Goal: Transaction & Acquisition: Download file/media

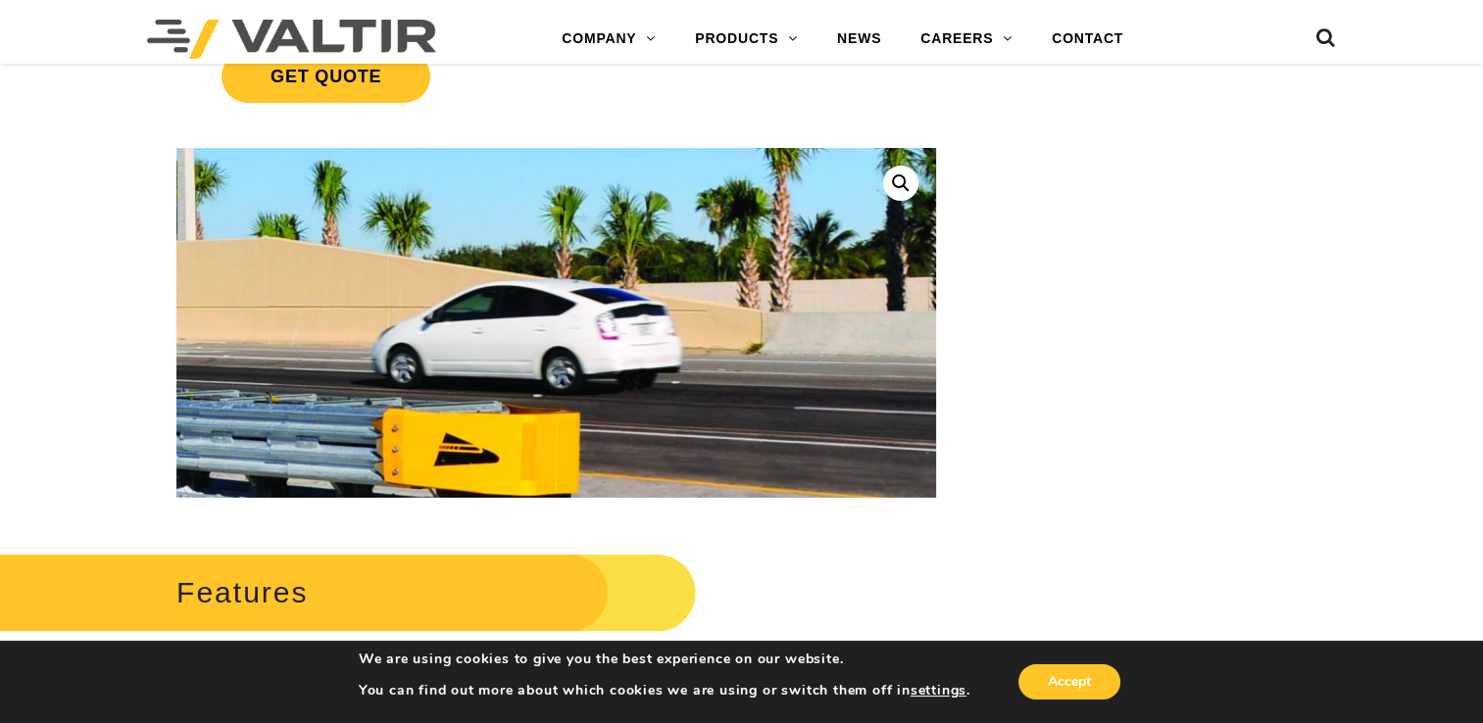
scroll to position [294, 0]
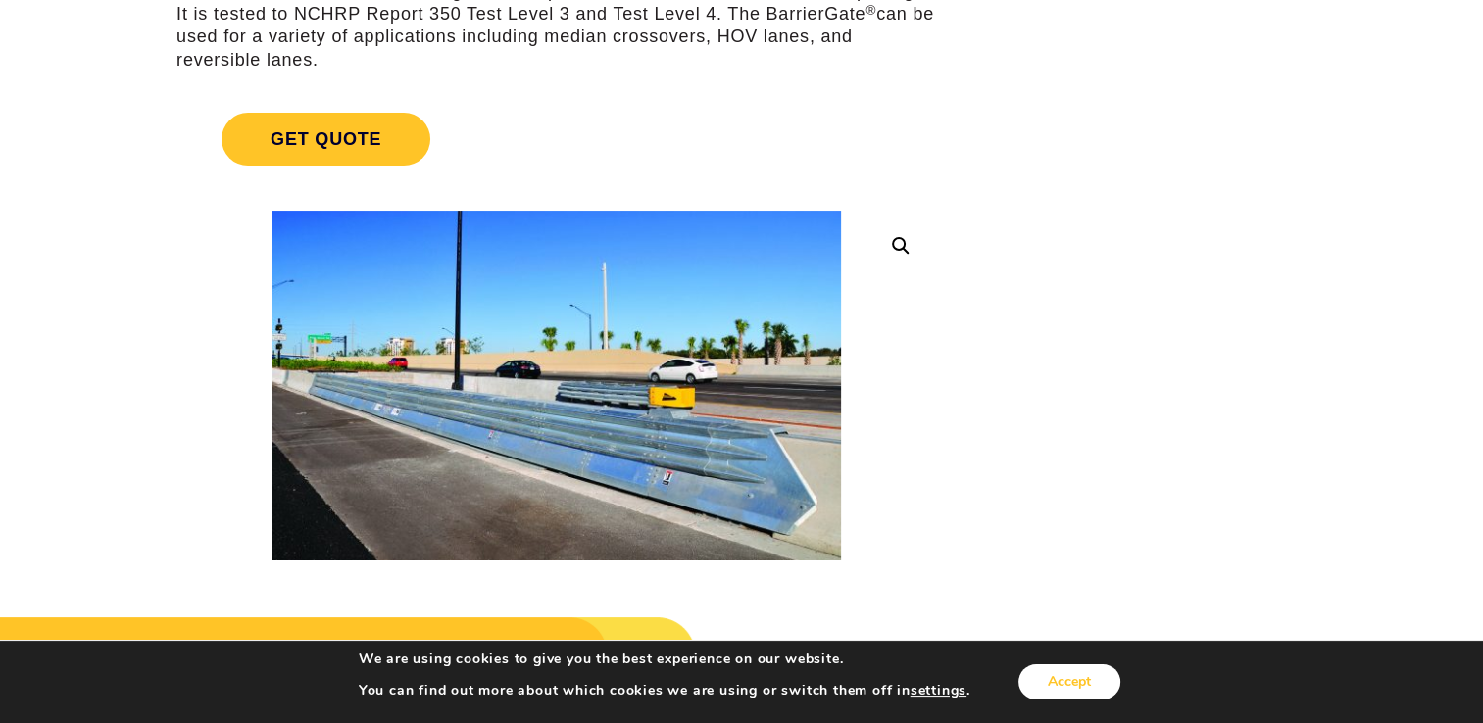
click at [1055, 694] on button "Accept" at bounding box center [1069, 681] width 102 height 35
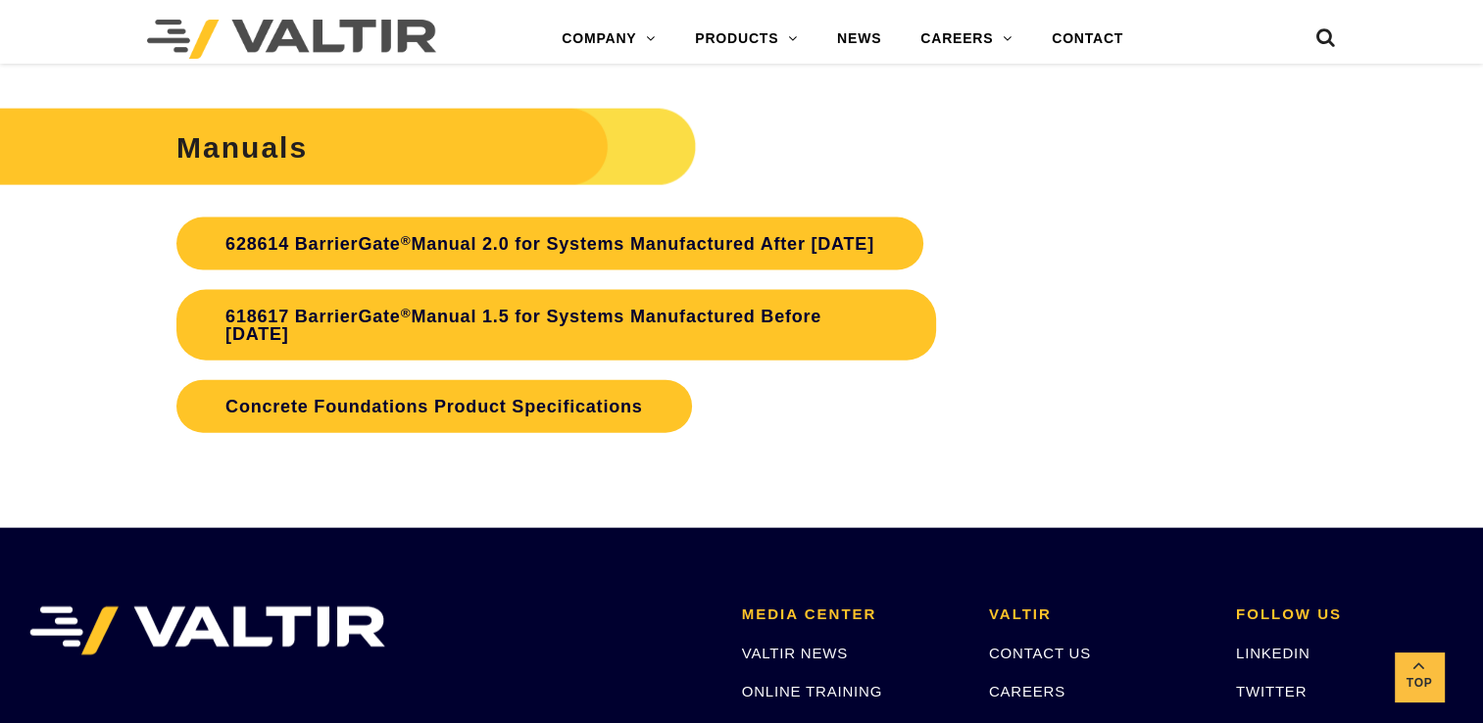
scroll to position [4312, 0]
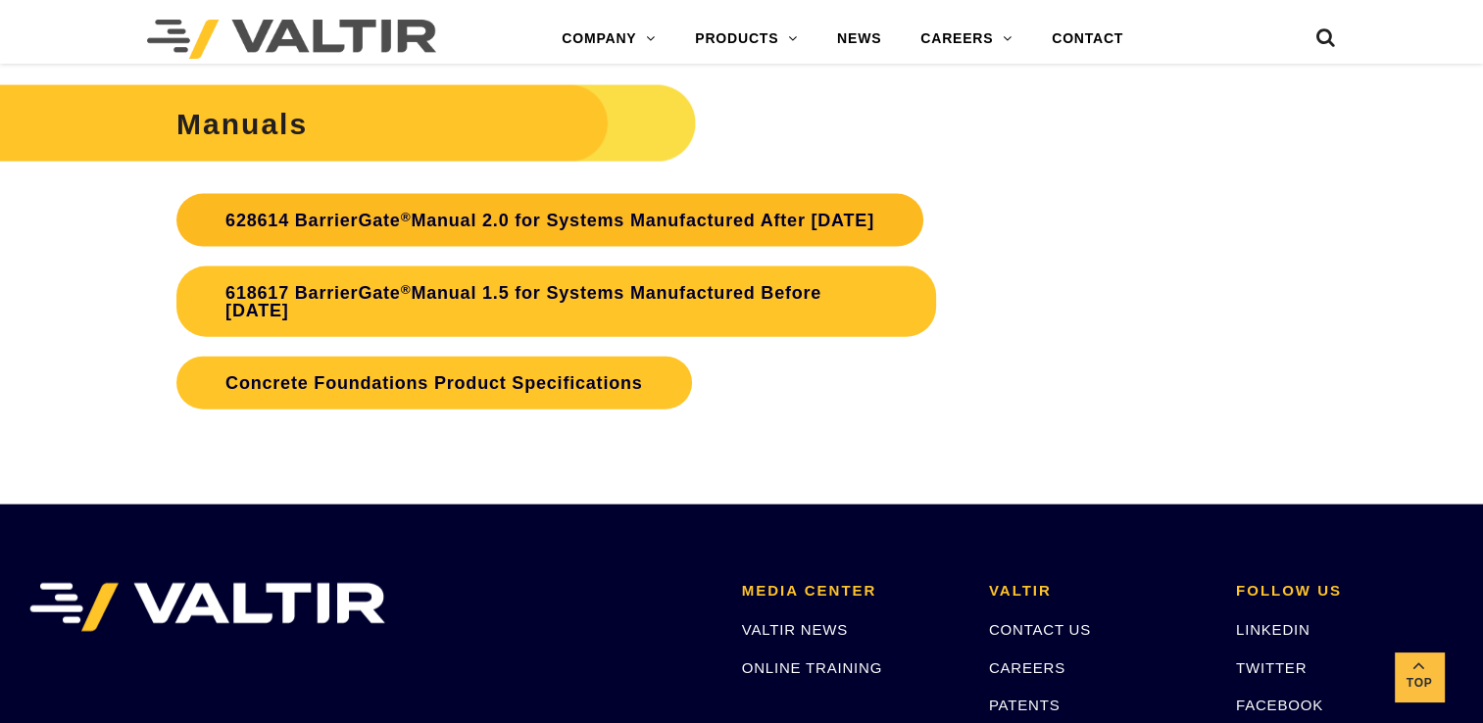
click at [395, 218] on link "628614 BarrierGate ® Manual 2.0 for Systems Manufactured After January 2024" at bounding box center [549, 220] width 747 height 53
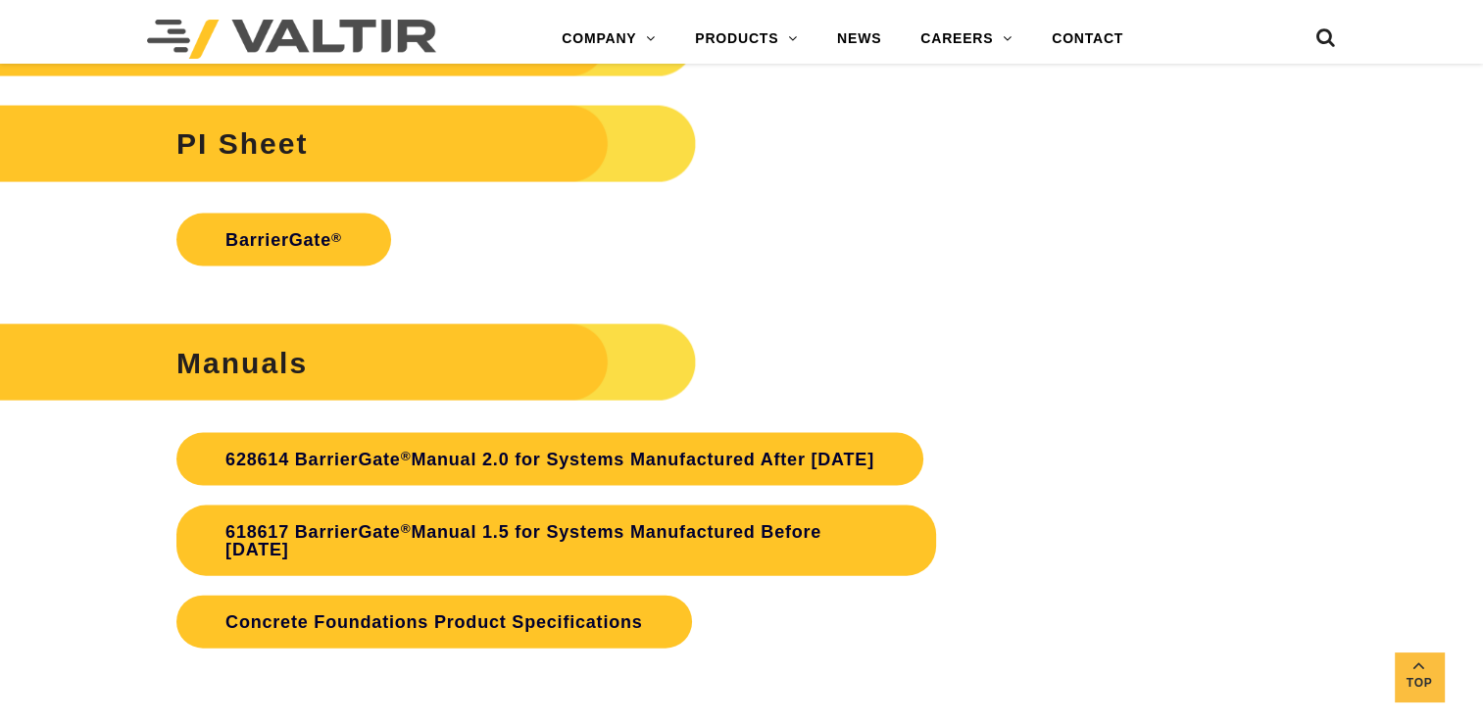
scroll to position [4116, 0]
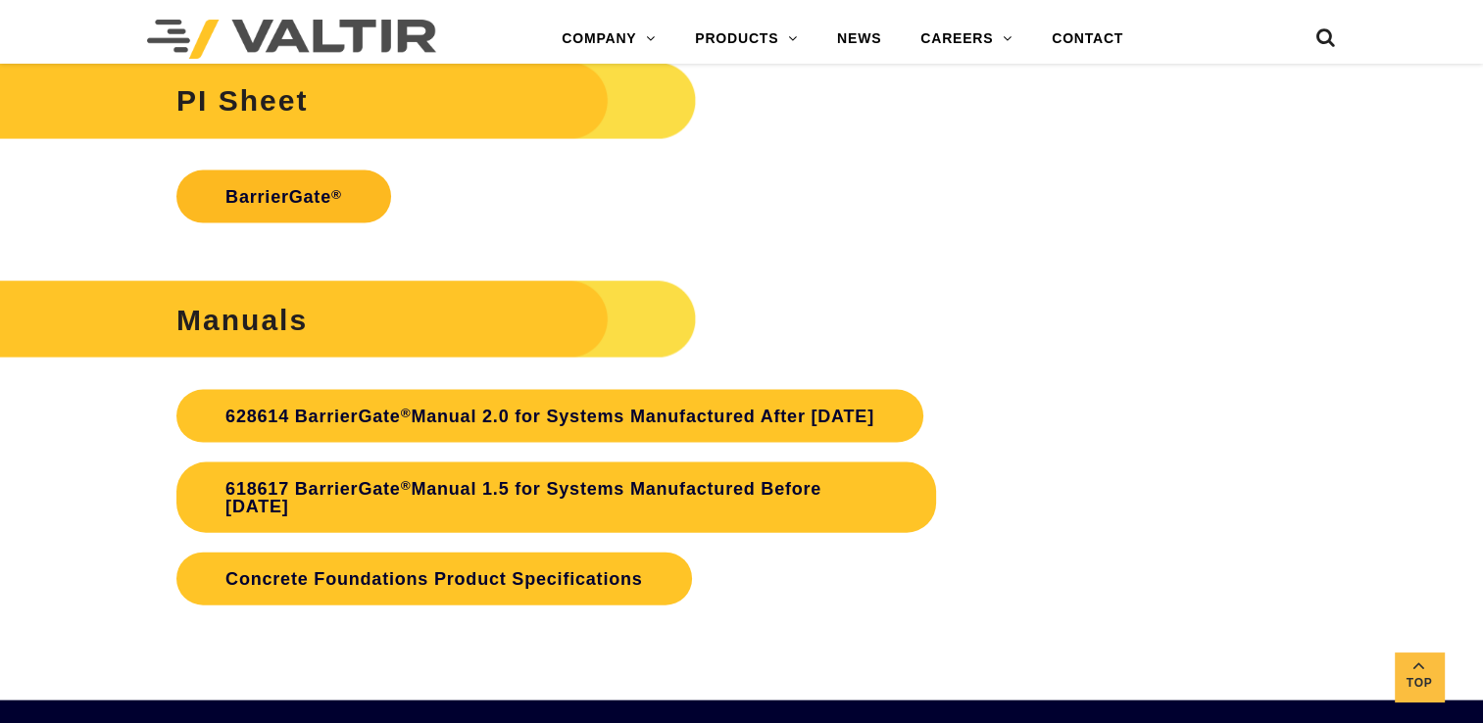
click at [329, 188] on link "BarrierGate ®" at bounding box center [283, 197] width 215 height 53
